Goal: Task Accomplishment & Management: Manage account settings

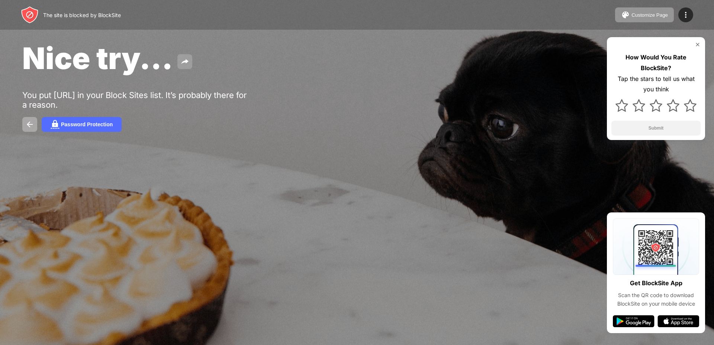
click at [181, 59] on img at bounding box center [184, 61] width 9 height 9
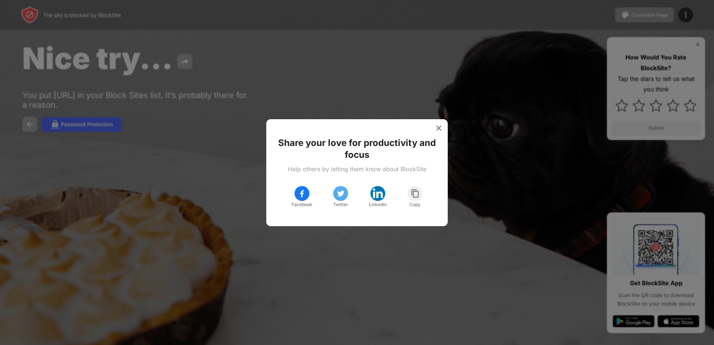
click at [432, 123] on div "Share your love for productivity and focus Help others by letting them know abo…" at bounding box center [356, 172] width 181 height 107
click at [442, 127] on img at bounding box center [438, 128] width 7 height 7
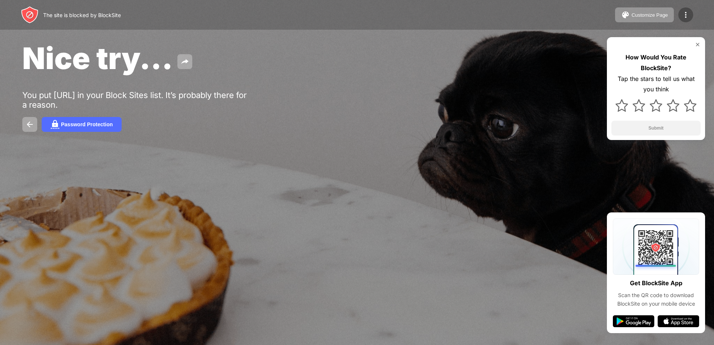
click at [688, 14] on img at bounding box center [685, 14] width 9 height 9
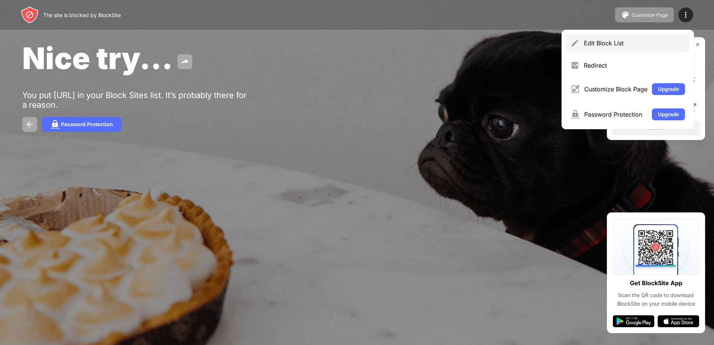
click at [605, 44] on div "Edit Block List" at bounding box center [634, 42] width 101 height 7
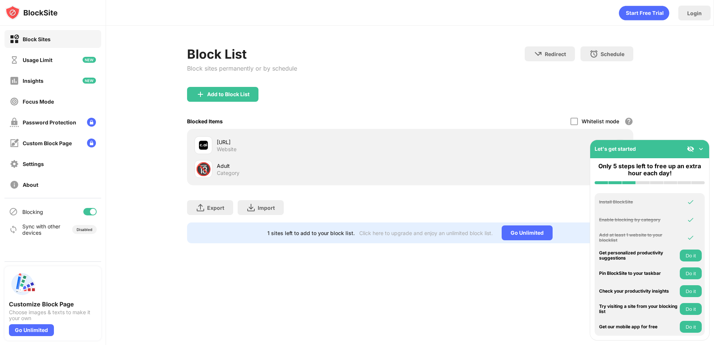
click at [686, 110] on div "Block List Block sites permanently or by schedule Redirect Choose a site to be …" at bounding box center [410, 145] width 608 height 239
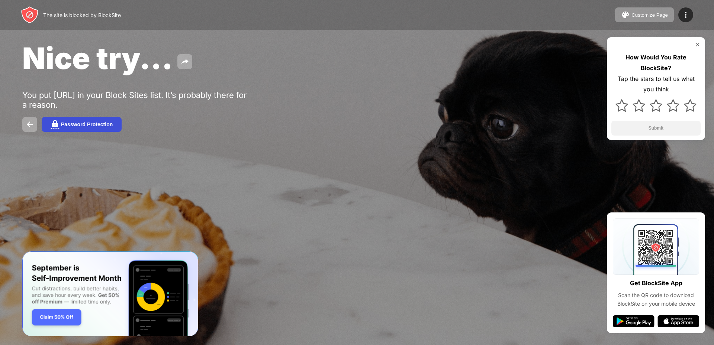
click at [101, 125] on div "Password Protection" at bounding box center [87, 125] width 52 height 6
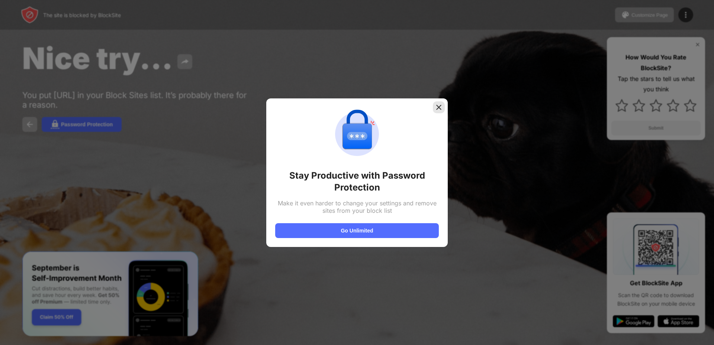
click at [441, 104] on img at bounding box center [438, 107] width 7 height 7
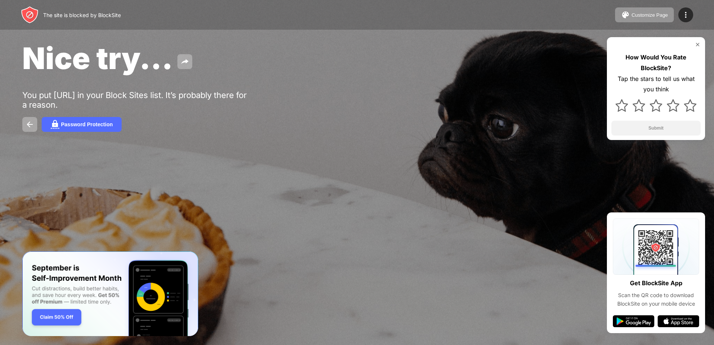
click at [698, 45] on img at bounding box center [697, 45] width 6 height 6
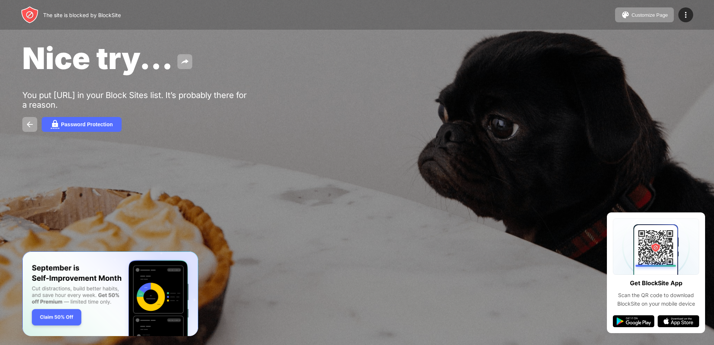
drag, startPoint x: 658, startPoint y: 165, endPoint x: 647, endPoint y: 139, distance: 27.9
click at [658, 165] on div "Nice try... You put [URL] in your Block Sites list. It’s probably there for a r…" at bounding box center [357, 86] width 714 height 172
drag, startPoint x: 19, startPoint y: 86, endPoint x: 151, endPoint y: 99, distance: 132.6
click at [151, 99] on div "Nice try... You put [URL] in your Block Sites list. It’s probably there for a r…" at bounding box center [357, 86] width 714 height 172
click at [151, 95] on div "You put [URL] in your Block Sites list. It’s probably there for a reason." at bounding box center [137, 99] width 230 height 19
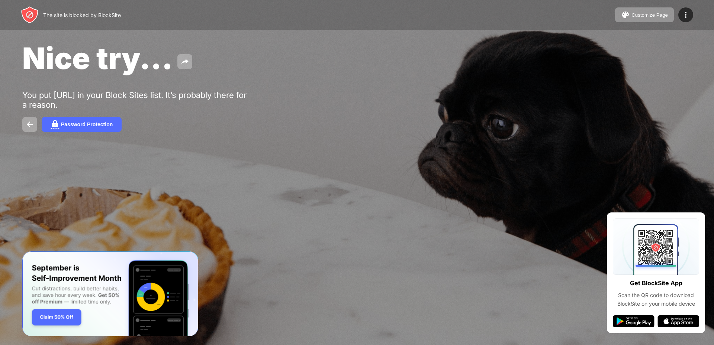
click at [151, 95] on div "You put [URL] in your Block Sites list. It’s probably there for a reason." at bounding box center [137, 99] width 230 height 19
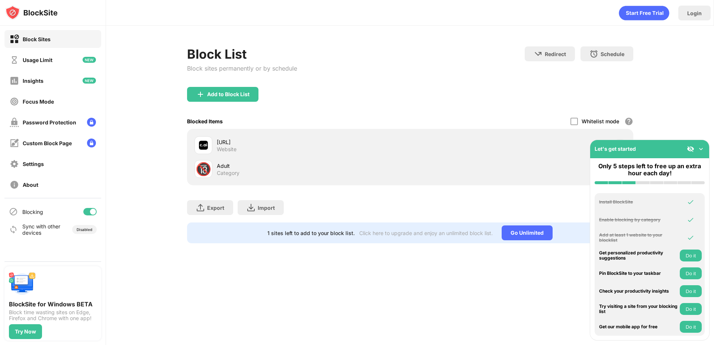
drag, startPoint x: 218, startPoint y: 169, endPoint x: 316, endPoint y: 128, distance: 106.2
click at [317, 128] on div "Add to Block List Blocked Items Whitelist mode Block all websites except for th…" at bounding box center [410, 136] width 446 height 98
drag, startPoint x: 307, startPoint y: 149, endPoint x: 306, endPoint y: 141, distance: 8.0
drag, startPoint x: 305, startPoint y: 140, endPoint x: 303, endPoint y: 126, distance: 14.0
click at [88, 211] on div at bounding box center [89, 211] width 13 height 7
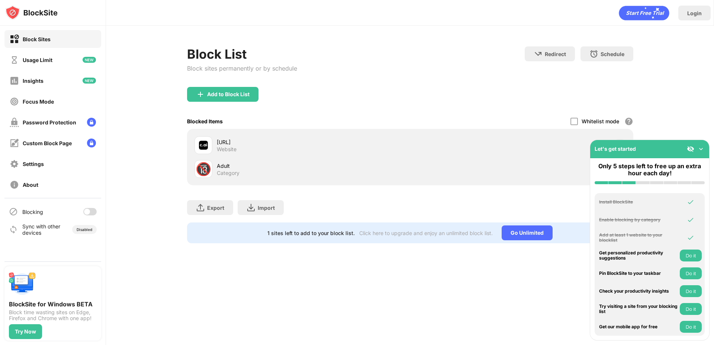
click at [88, 211] on div at bounding box center [87, 212] width 6 height 6
click at [88, 211] on div at bounding box center [89, 211] width 13 height 7
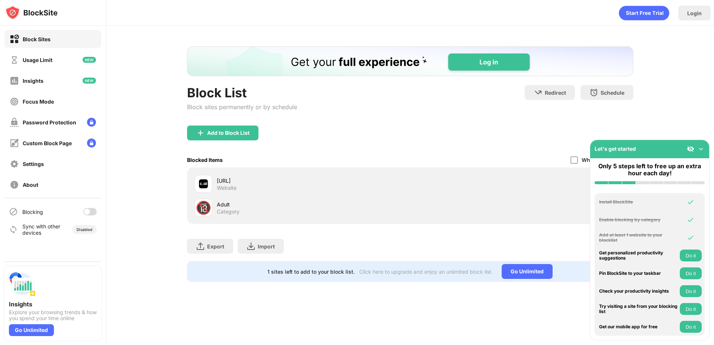
click at [93, 204] on div "Blocking" at bounding box center [52, 212] width 97 height 18
click at [92, 209] on div at bounding box center [89, 211] width 13 height 7
click at [135, 144] on div "Block List Block sites permanently or by schedule Redirect Choose a site to be …" at bounding box center [410, 164] width 608 height 277
click at [151, 151] on div "Block List Block sites permanently or by schedule Redirect Choose a site to be …" at bounding box center [410, 164] width 608 height 277
click at [702, 149] on img at bounding box center [700, 148] width 7 height 7
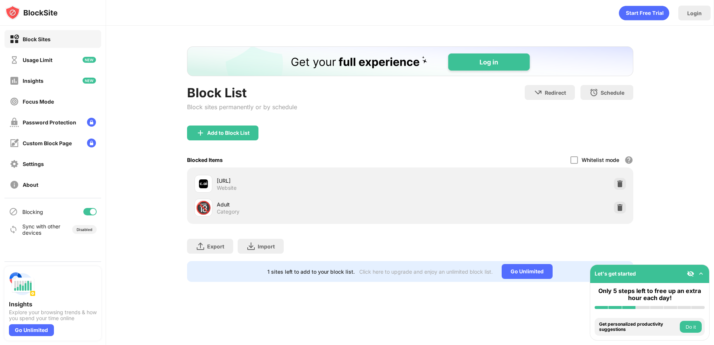
drag, startPoint x: 620, startPoint y: 184, endPoint x: 457, endPoint y: 161, distance: 164.0
click at [457, 161] on div "Blocked Items Whitelist mode Block all websites except for those in your whitel…" at bounding box center [410, 159] width 446 height 15
